Goal: Information Seeking & Learning: Understand process/instructions

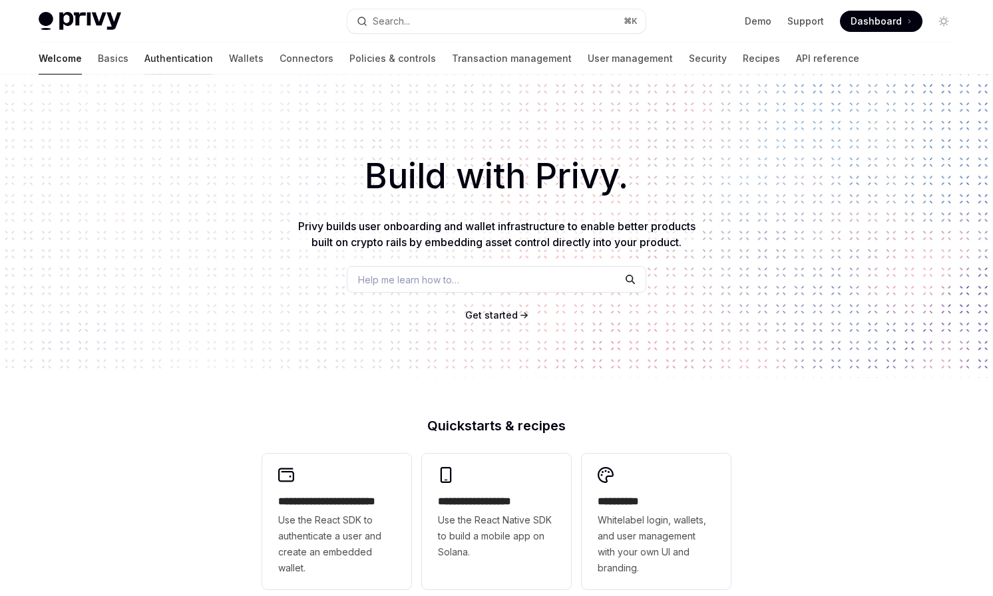
click at [144, 51] on link "Authentication" at bounding box center [178, 59] width 69 height 32
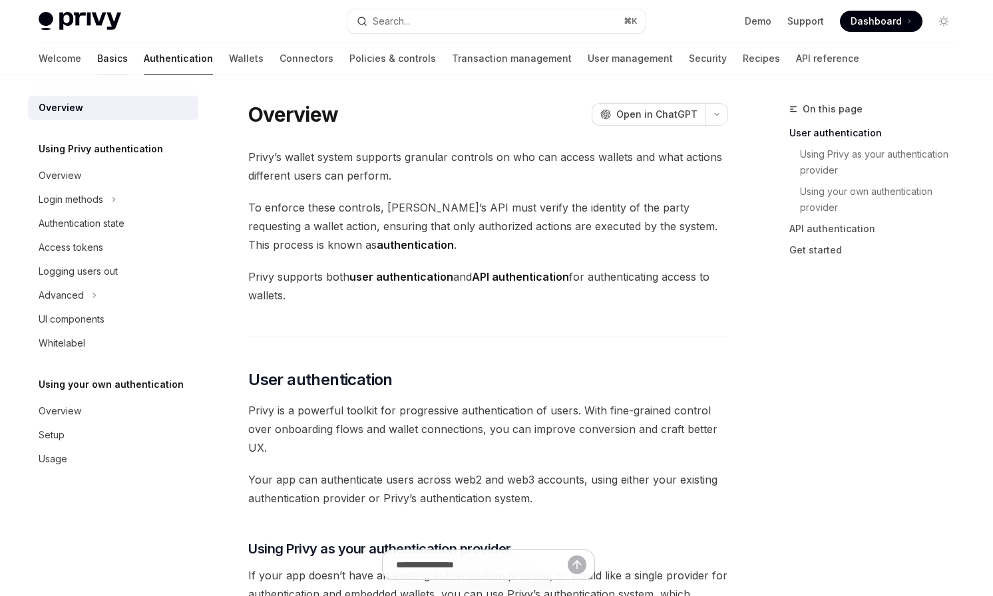
click at [97, 69] on link "Basics" at bounding box center [112, 59] width 31 height 32
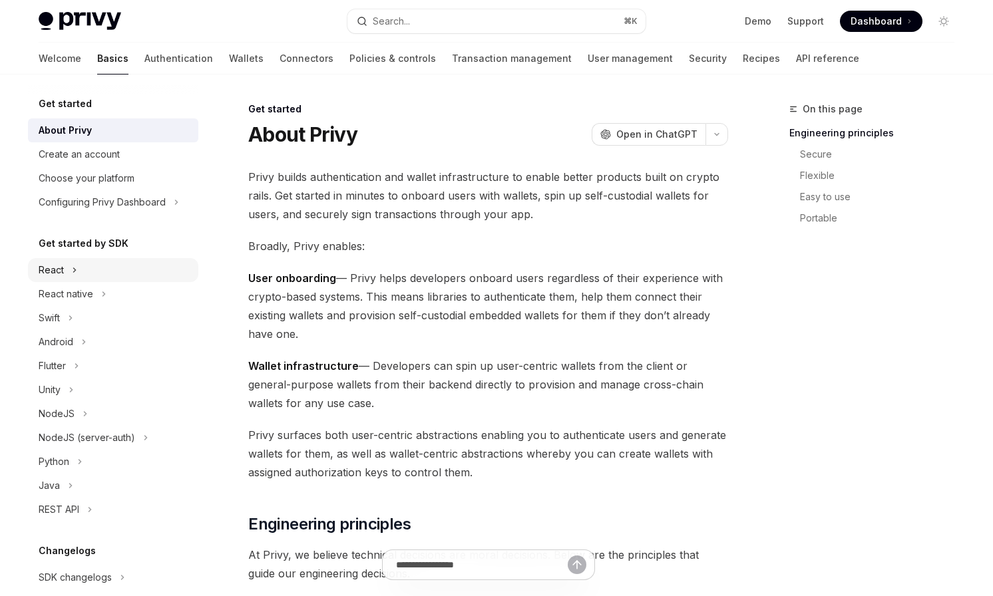
click at [89, 270] on div "React" at bounding box center [113, 270] width 170 height 24
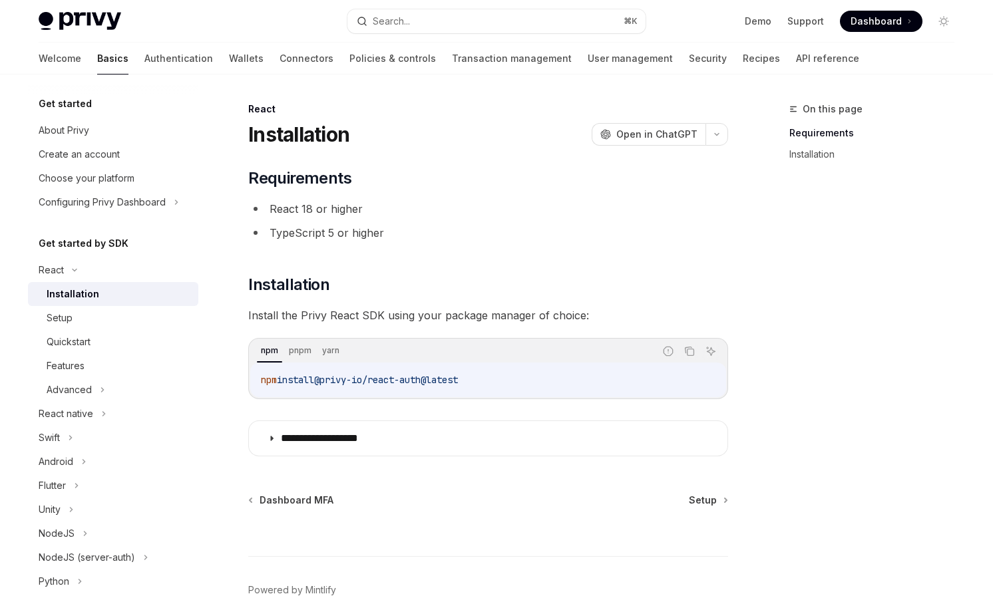
drag, startPoint x: 481, startPoint y: 378, endPoint x: 330, endPoint y: 381, distance: 151.1
click at [330, 381] on code "npm install @privy-io/react-auth@latest" at bounding box center [488, 380] width 455 height 16
copy span "@privy-io/react-auth@latest"
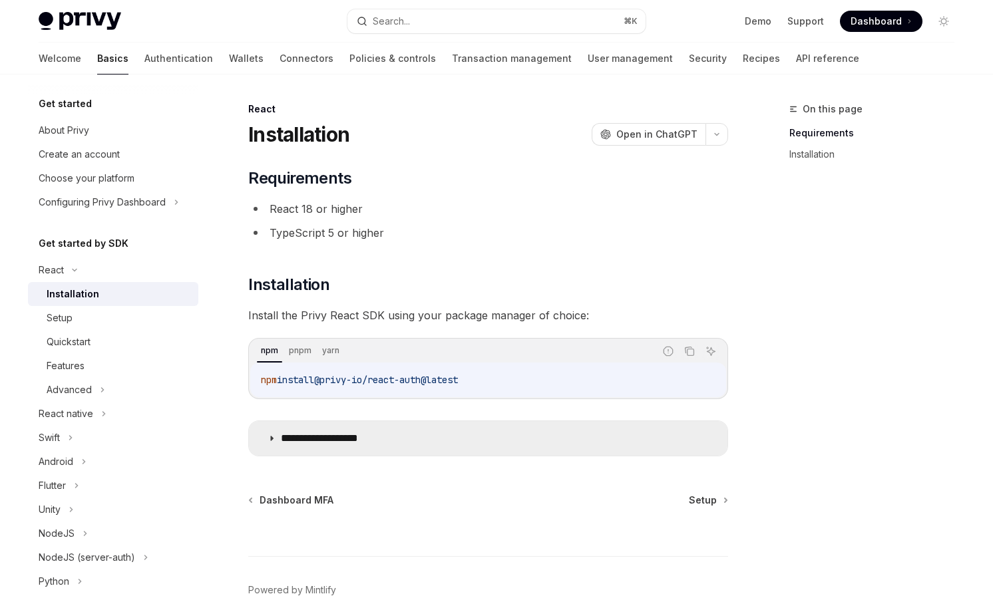
click at [329, 435] on p "**********" at bounding box center [335, 438] width 109 height 13
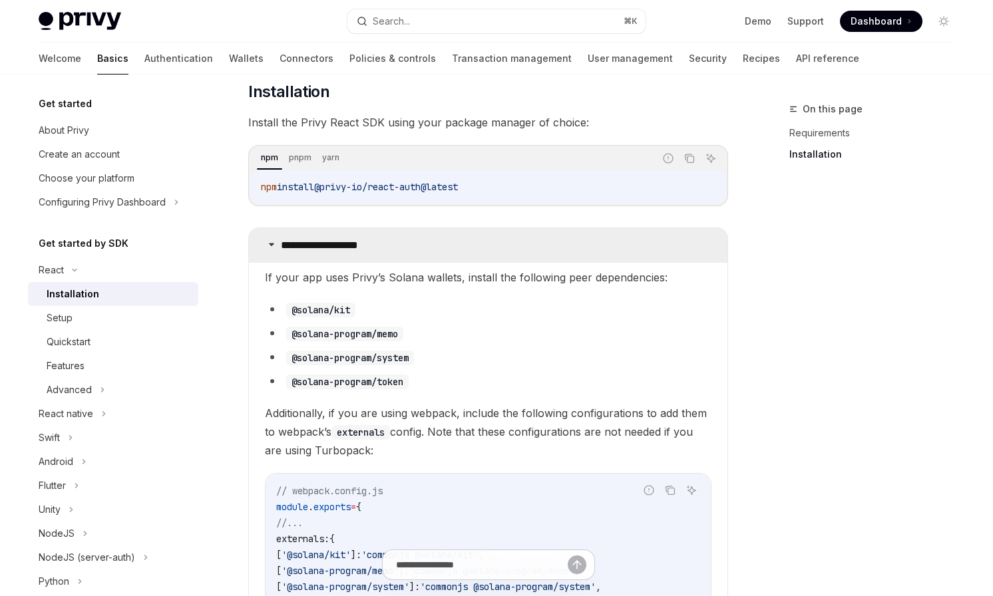
scroll to position [195, 0]
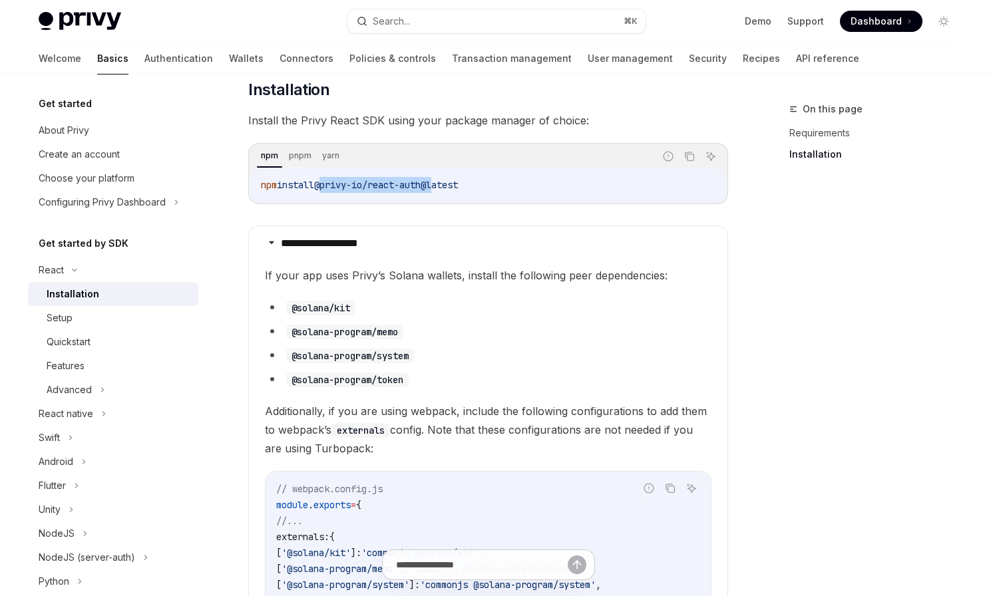
copy span "@privy-io/react-auth@"
drag, startPoint x: 443, startPoint y: 186, endPoint x: 328, endPoint y: 184, distance: 115.2
click at [328, 184] on span "@privy-io/react-auth@latest" at bounding box center [386, 185] width 144 height 12
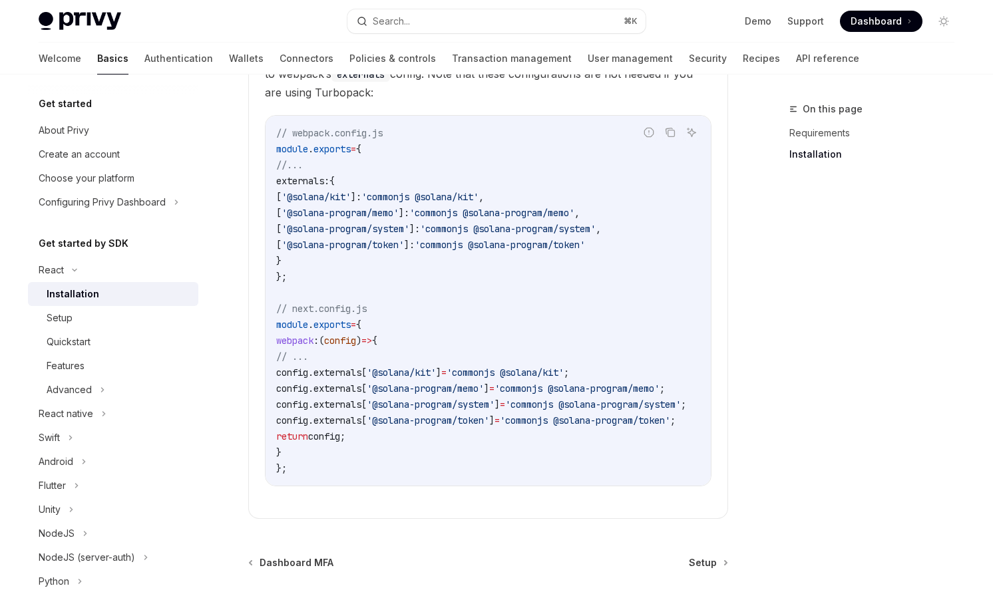
scroll to position [509, 0]
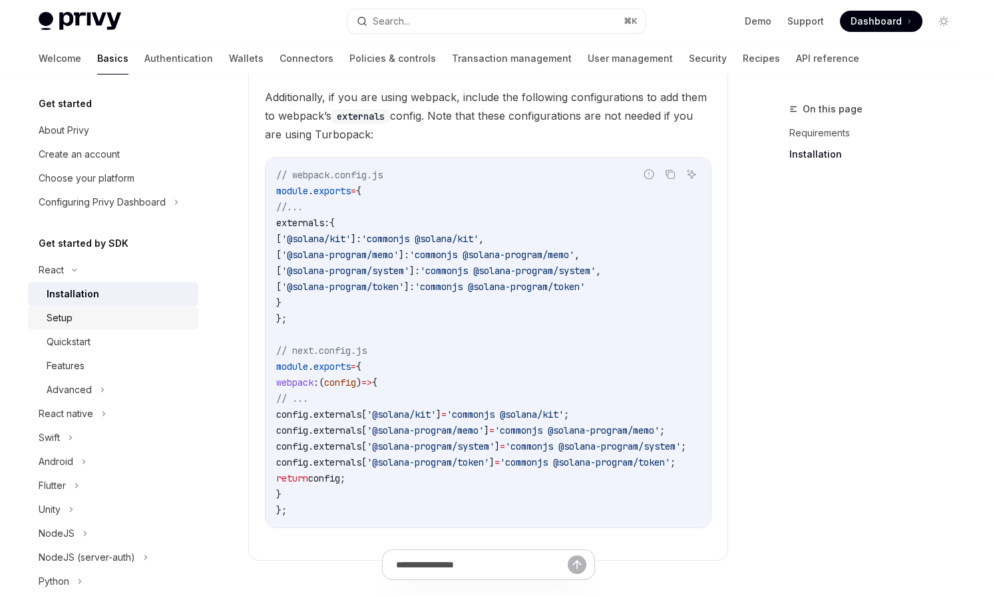
click at [116, 320] on div "Setup" at bounding box center [119, 318] width 144 height 16
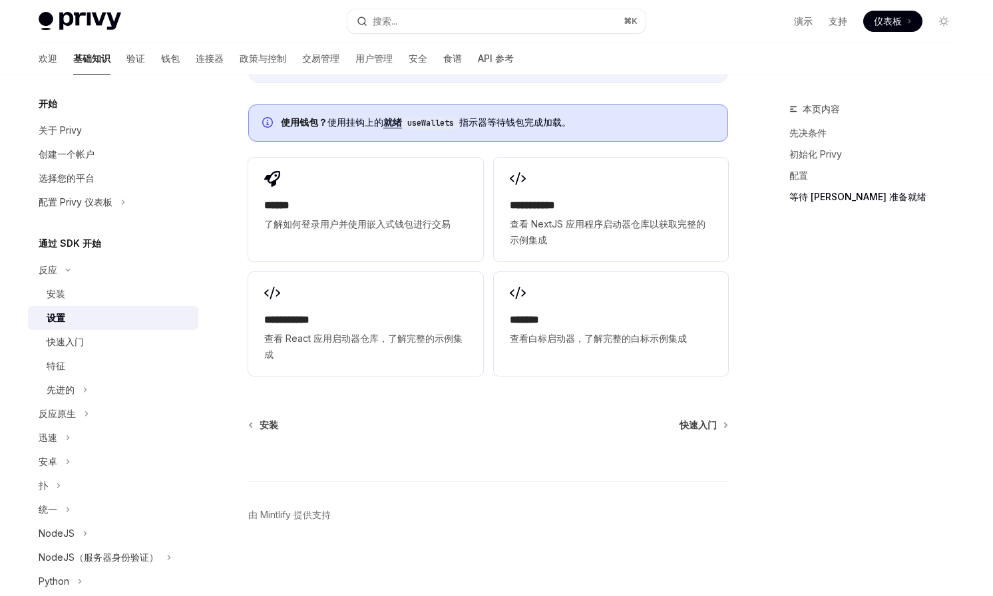
scroll to position [1648, 0]
click at [701, 422] on font "快速入门" at bounding box center [698, 424] width 37 height 11
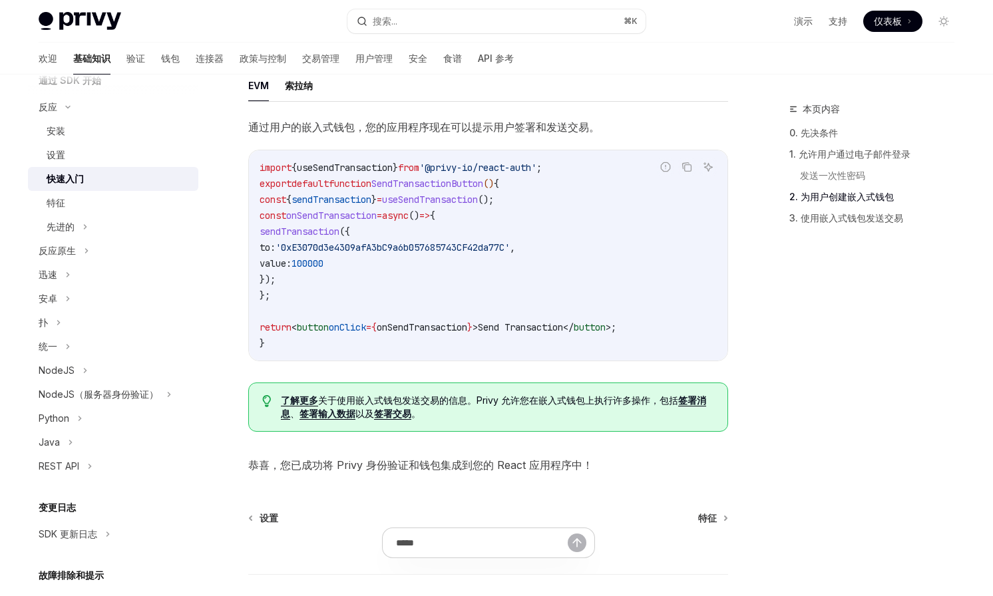
scroll to position [1218, 0]
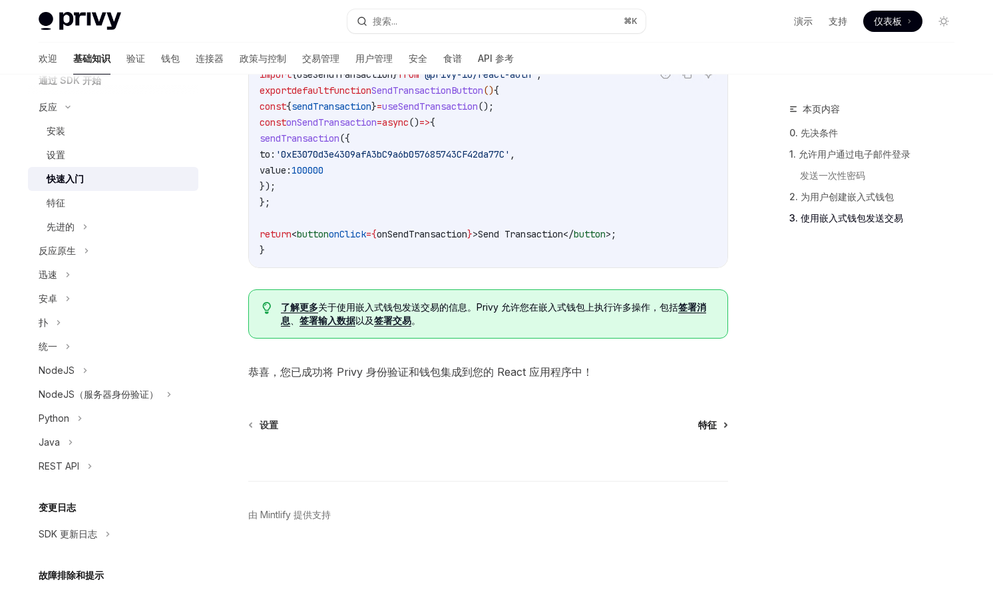
click at [699, 421] on font "特征" at bounding box center [707, 424] width 19 height 11
type textarea "*"
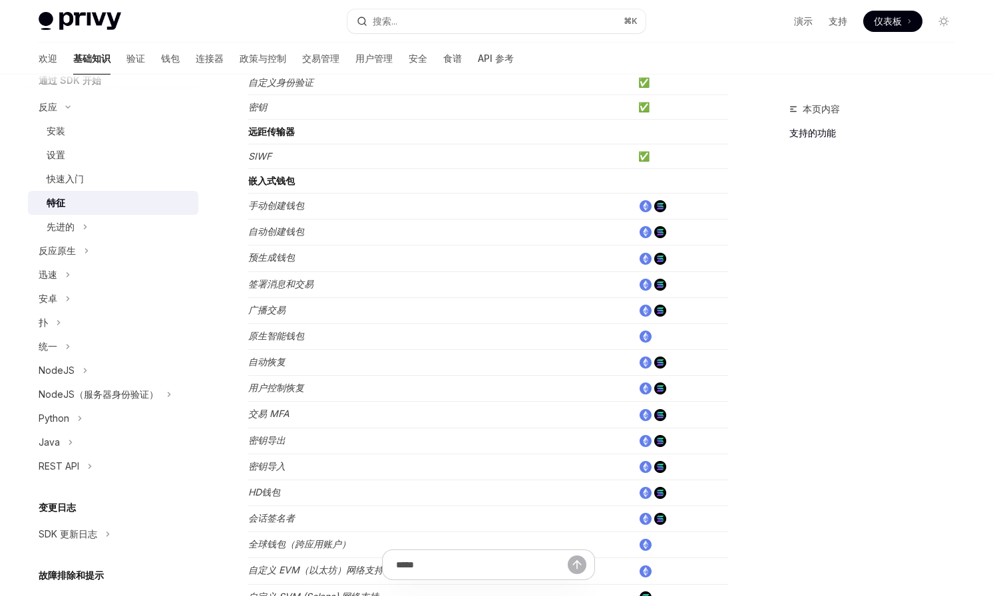
scroll to position [359, 0]
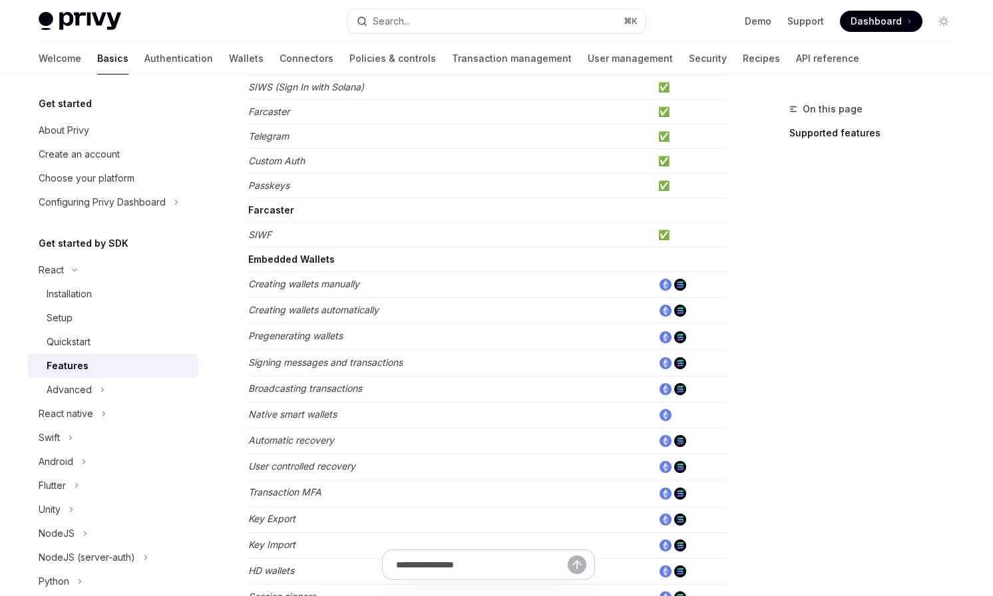
scroll to position [262, 0]
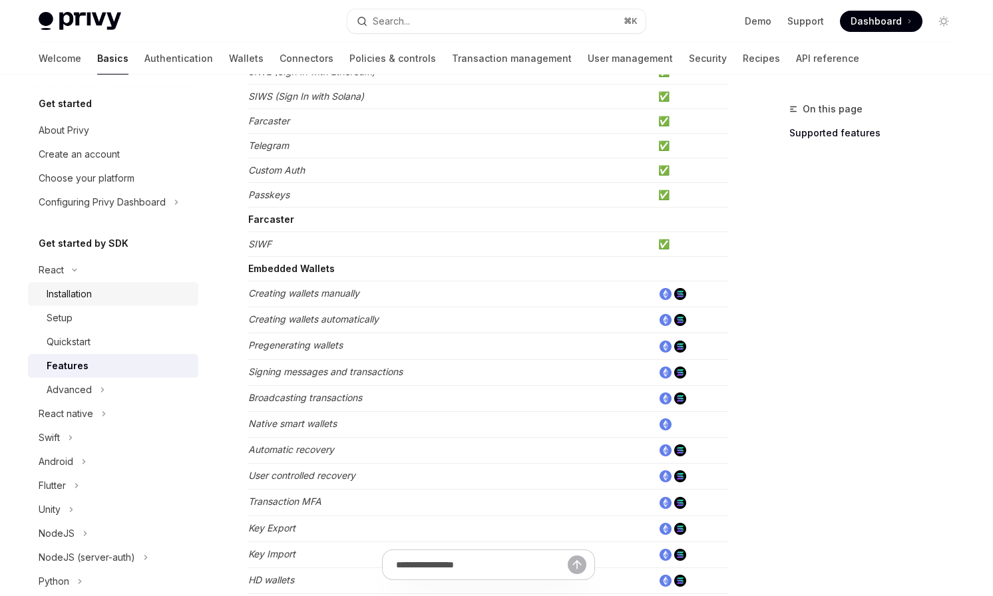
click at [97, 296] on div "Installation" at bounding box center [119, 294] width 144 height 16
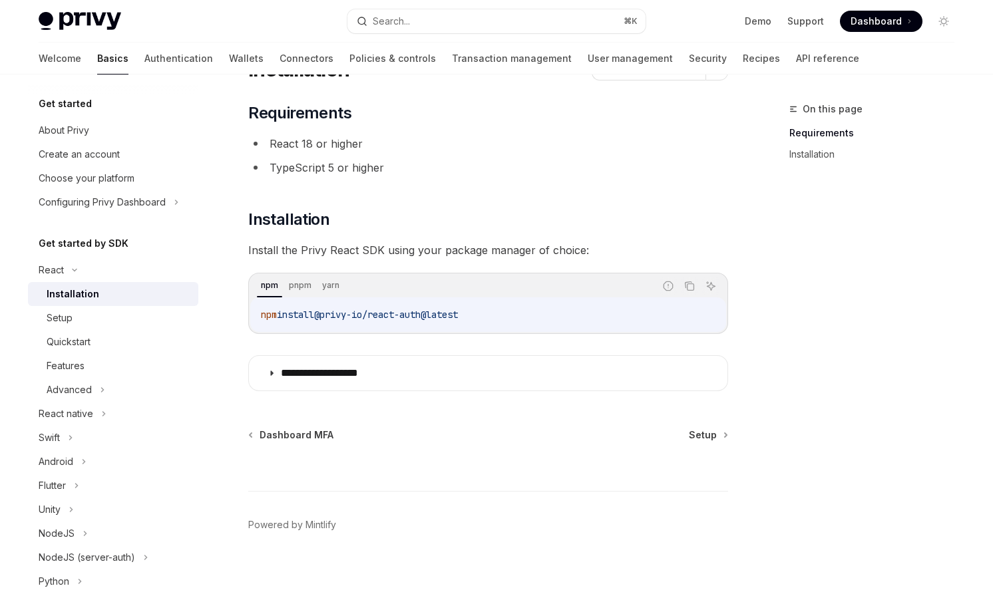
scroll to position [68, 0]
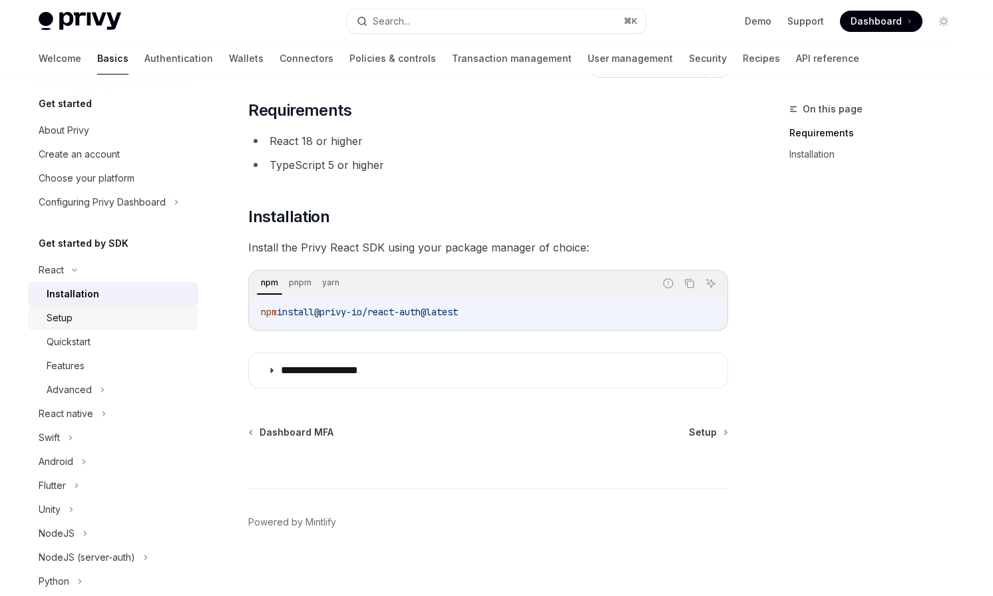
click at [65, 314] on div "Setup" at bounding box center [60, 318] width 26 height 16
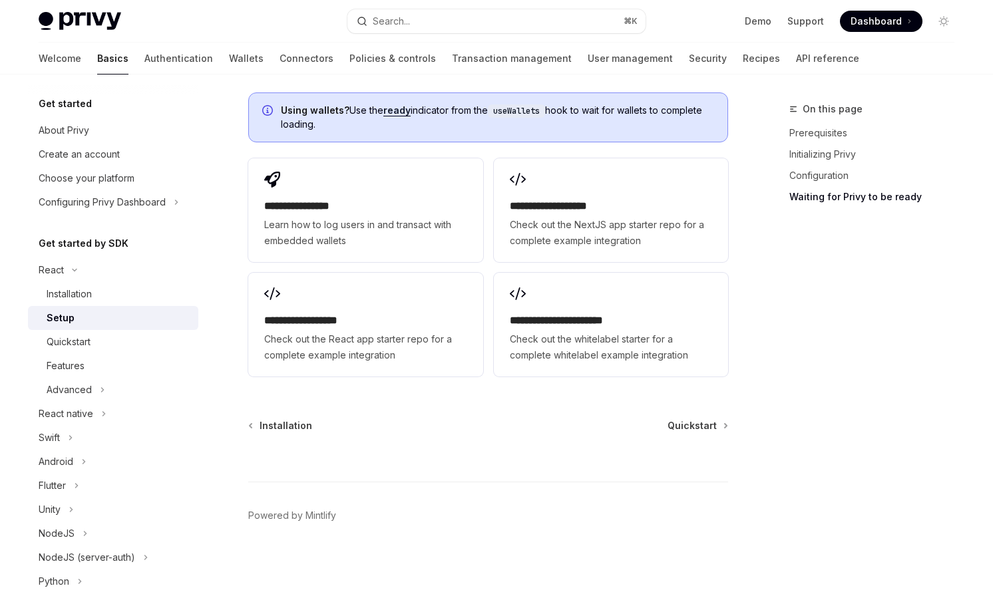
scroll to position [1700, 0]
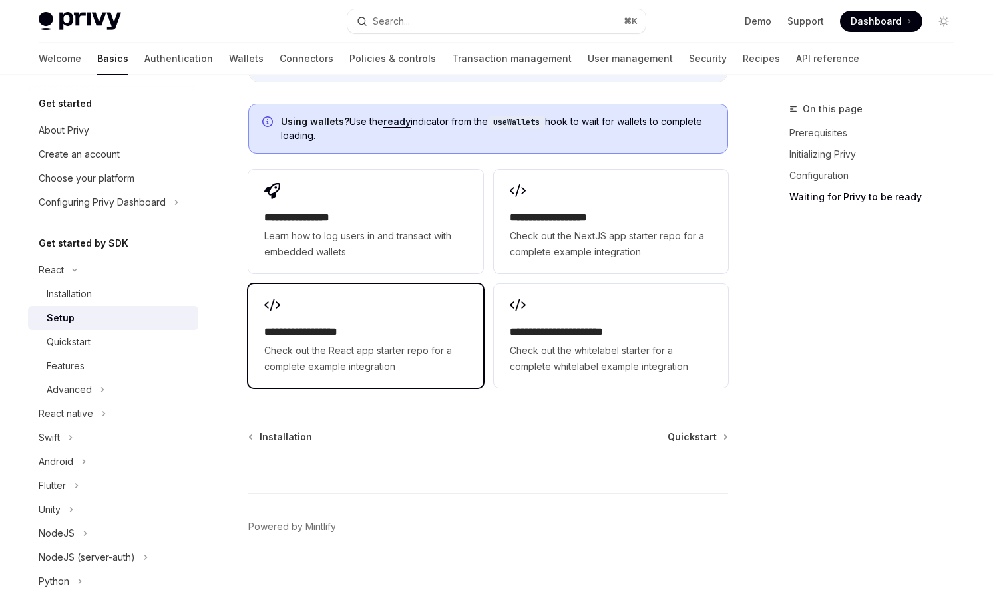
click at [401, 357] on span "Check out the React app starter repo for a complete example integration" at bounding box center [365, 359] width 202 height 32
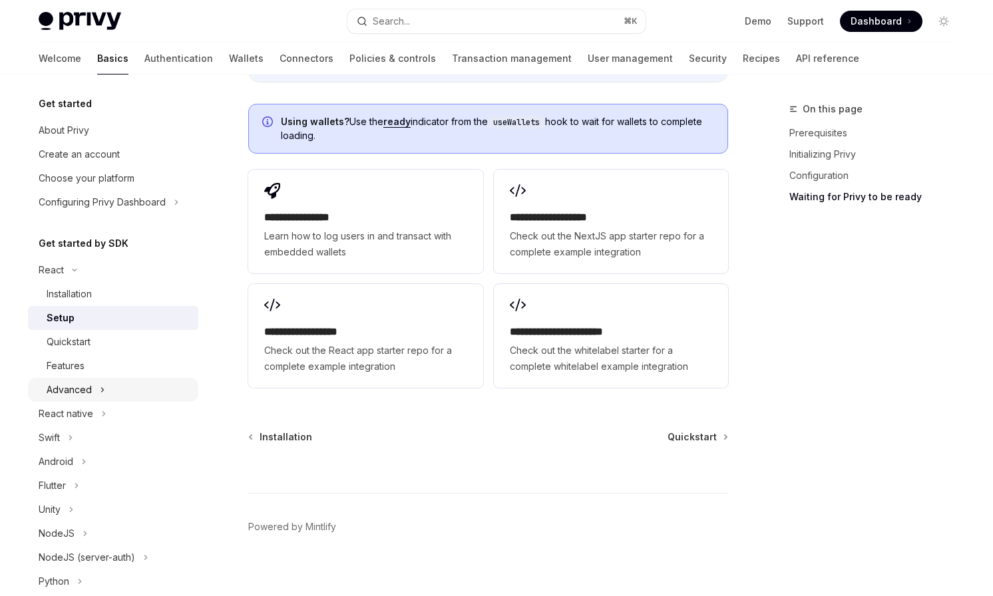
click at [66, 381] on div "Advanced" at bounding box center [113, 390] width 170 height 24
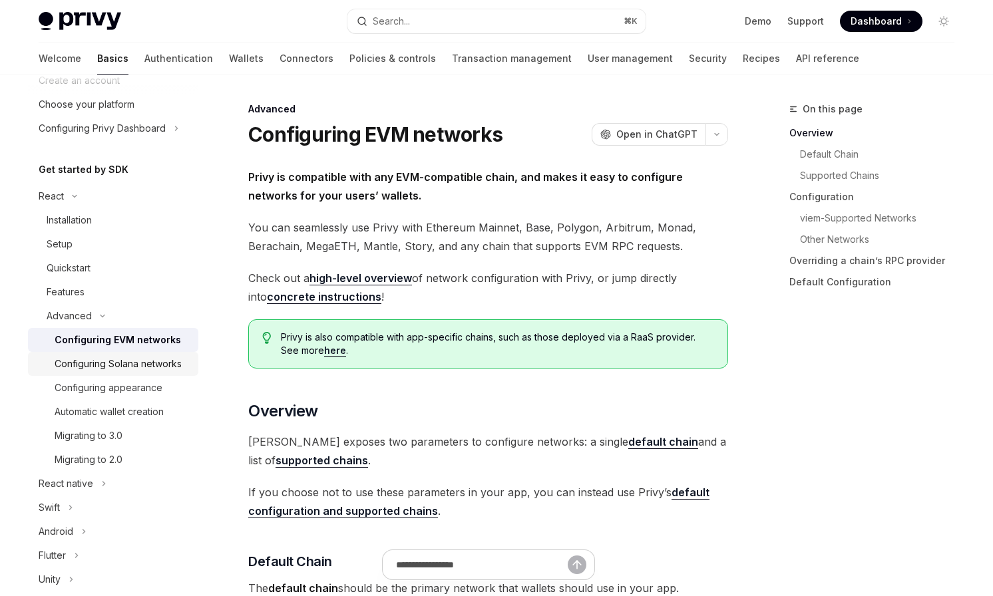
scroll to position [91, 0]
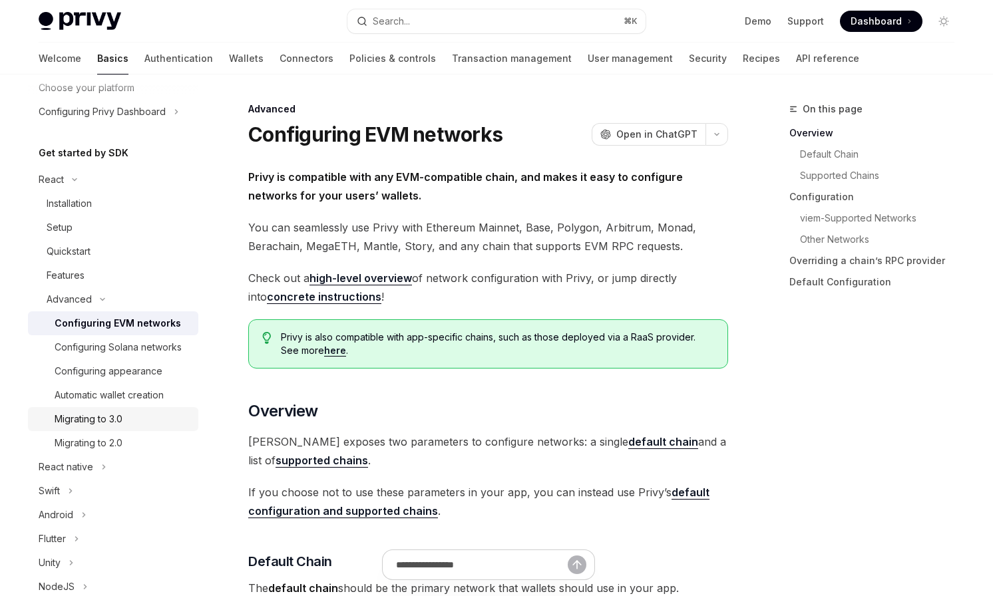
click at [114, 423] on div "Migrating to 3.0" at bounding box center [89, 419] width 68 height 16
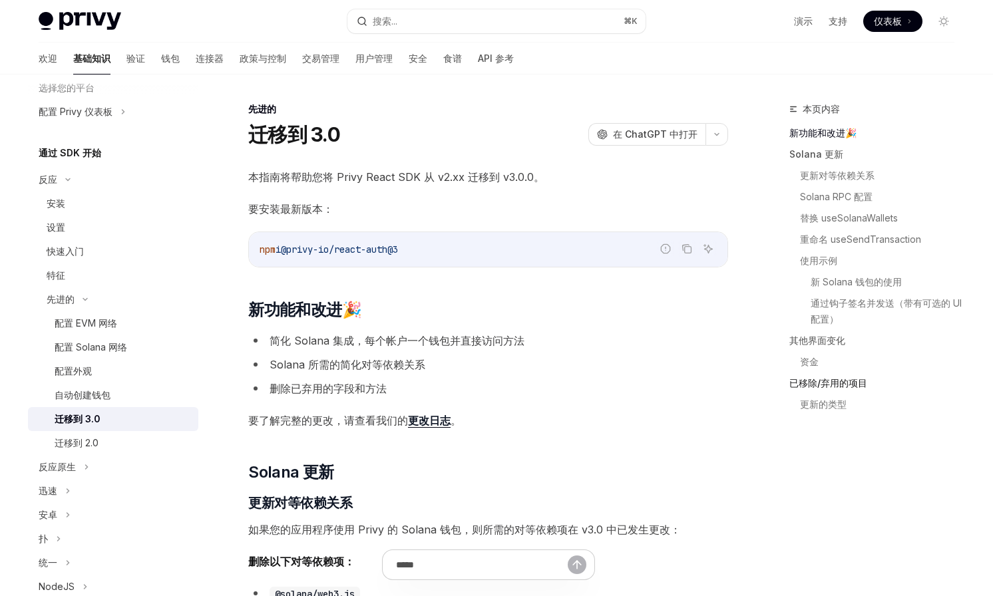
click at [822, 384] on font "已移除/弃用的项目" at bounding box center [829, 382] width 78 height 11
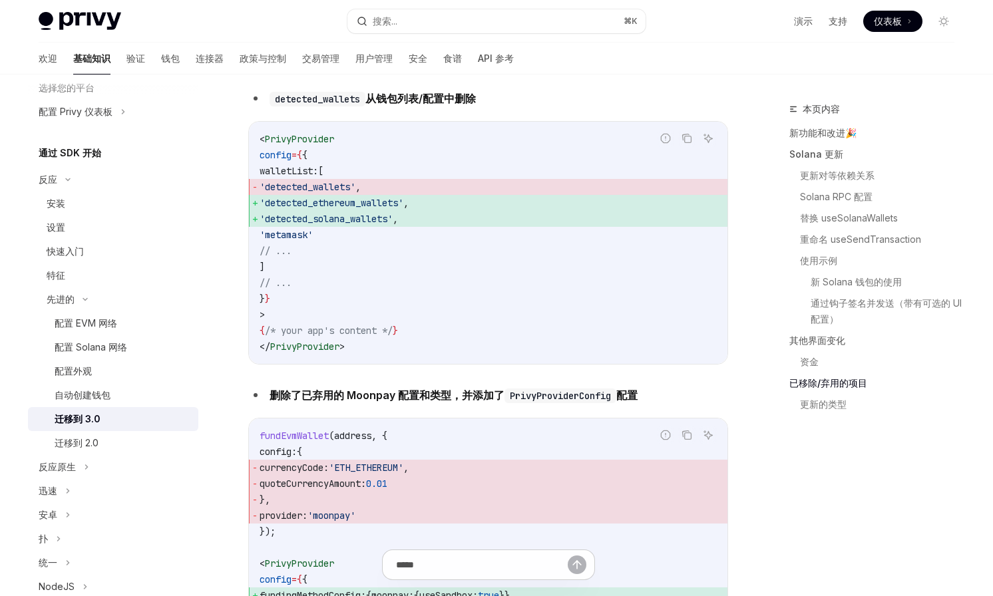
scroll to position [4522, 0]
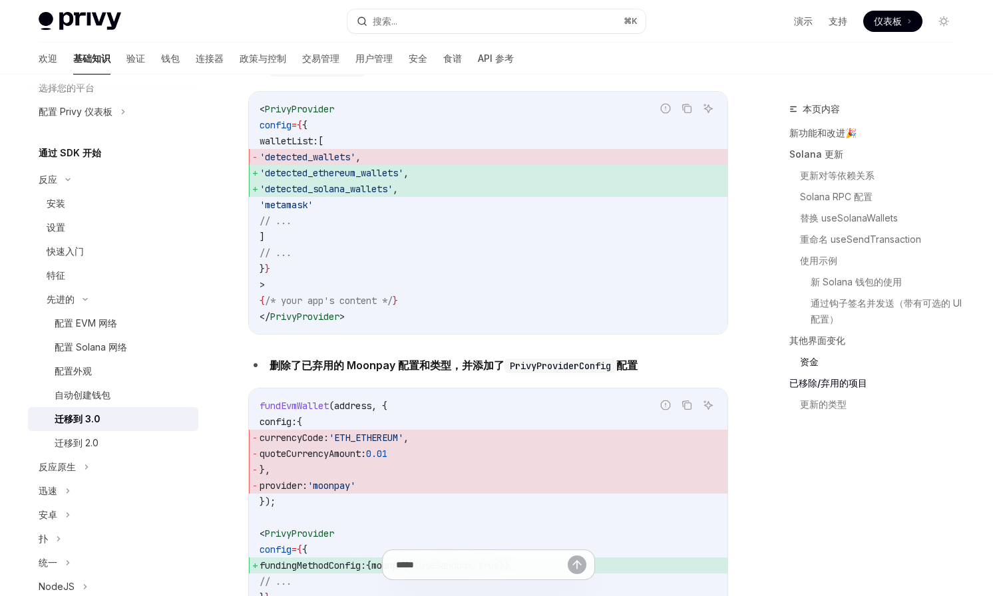
click at [814, 357] on font "资金" at bounding box center [809, 361] width 19 height 11
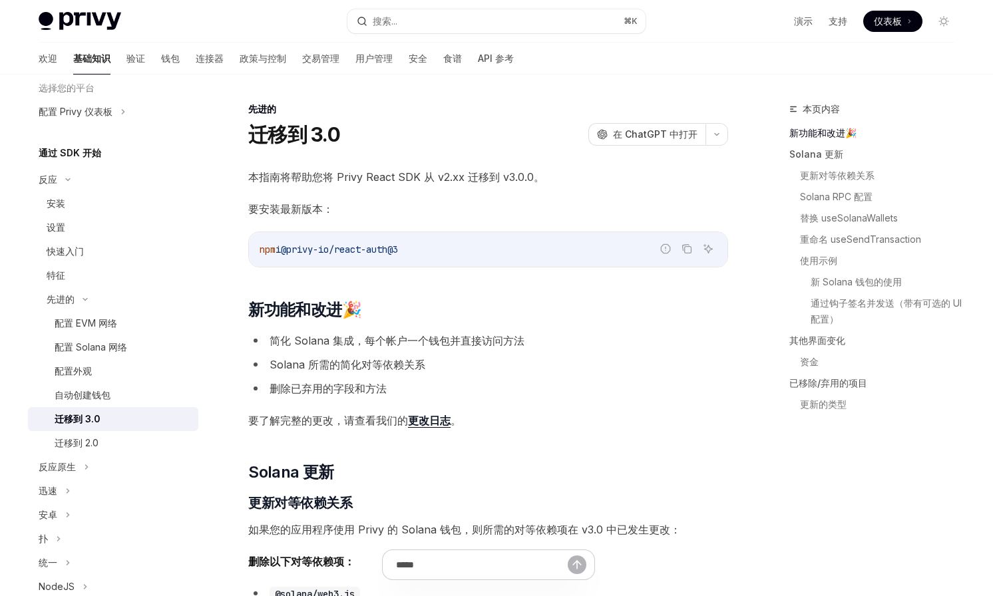
click at [433, 416] on font "更改日志" at bounding box center [429, 420] width 43 height 13
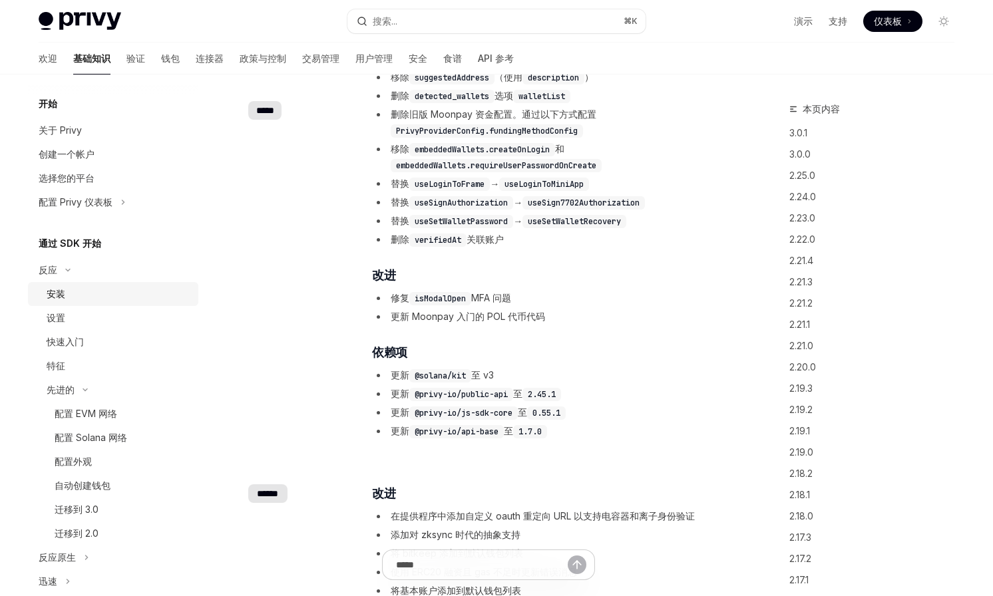
click at [85, 289] on div "安装" at bounding box center [119, 294] width 144 height 16
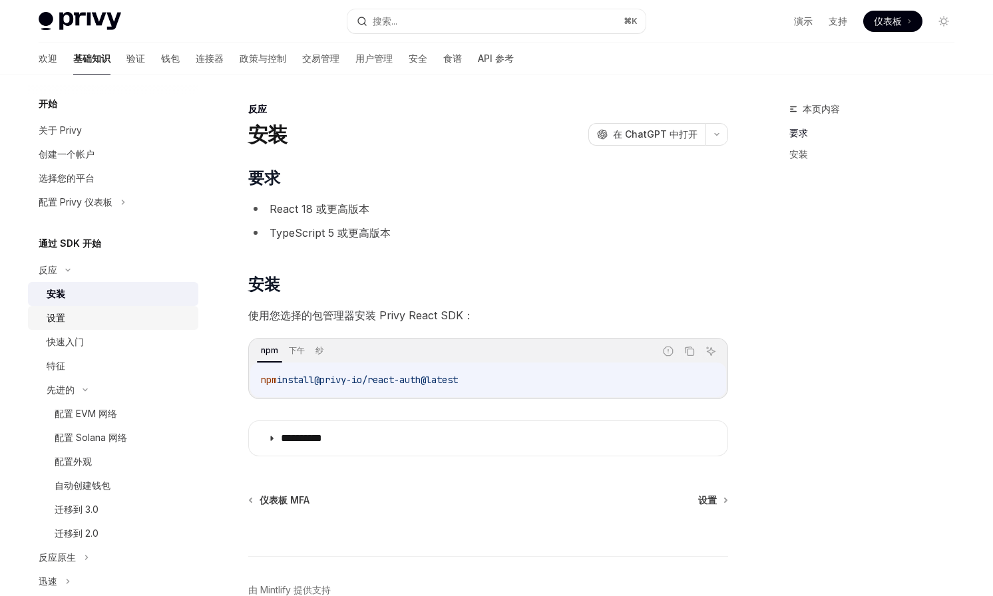
click at [101, 324] on div "设置" at bounding box center [119, 318] width 144 height 16
type textarea "*"
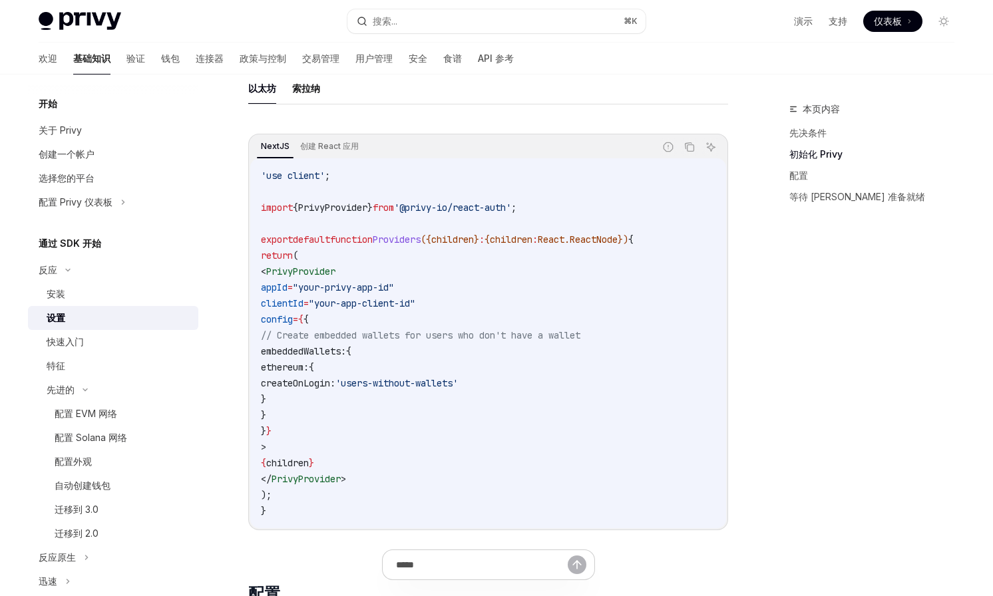
scroll to position [357, 0]
click at [465, 314] on code "'use client' ; import { PrivyProvider } from '@privy-io/react-auth' ; export de…" at bounding box center [488, 342] width 455 height 351
